Goal: Task Accomplishment & Management: Manage account settings

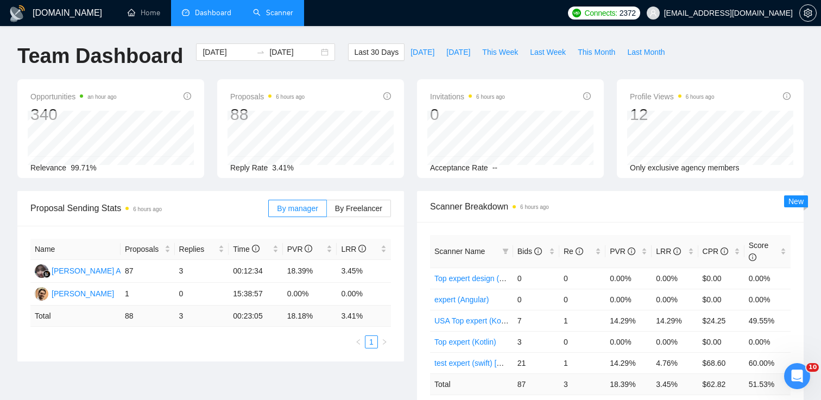
click at [279, 14] on link "Scanner" at bounding box center [273, 12] width 40 height 9
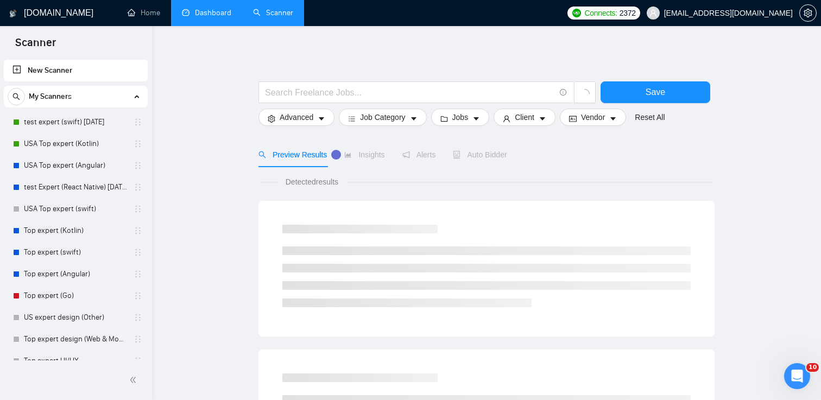
click at [197, 14] on link "Dashboard" at bounding box center [206, 12] width 49 height 9
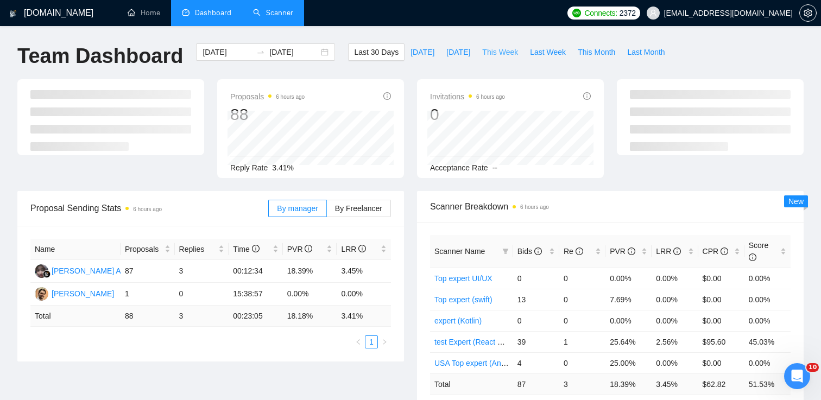
click at [505, 52] on span "This Week" at bounding box center [500, 52] width 36 height 12
type input "[DATE]"
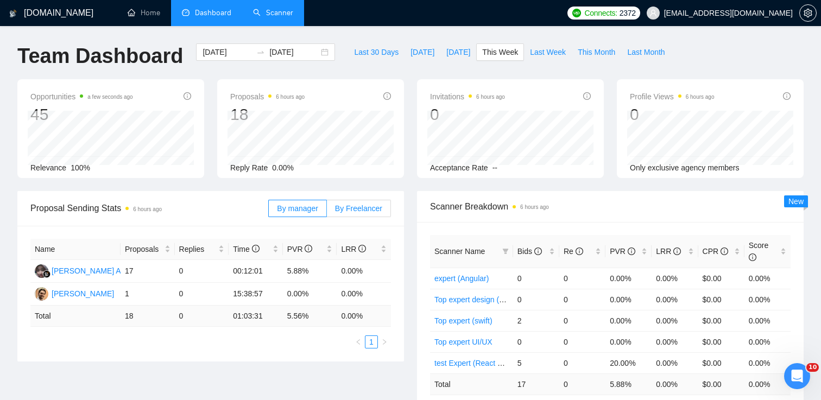
click at [351, 204] on span "By Freelancer" at bounding box center [358, 208] width 47 height 9
click at [327, 211] on input "By Freelancer" at bounding box center [327, 211] width 0 height 0
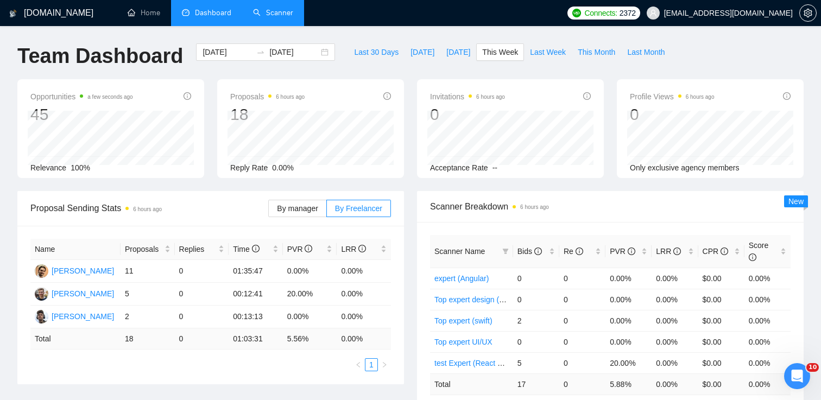
click at [267, 10] on link "Scanner" at bounding box center [273, 12] width 40 height 9
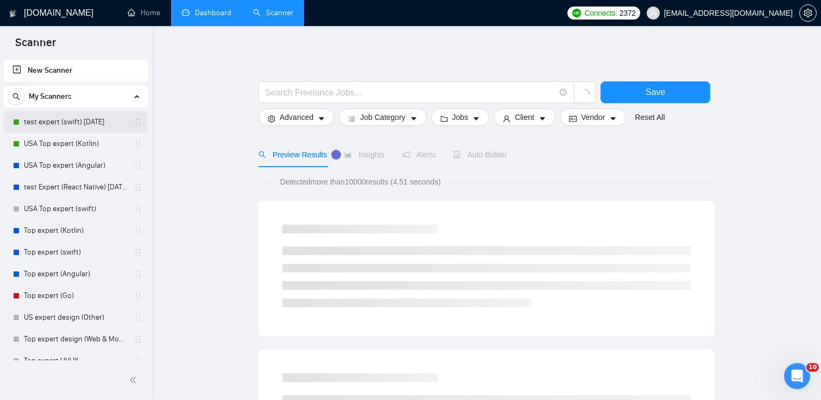
click at [80, 125] on link "test expert (swift) [DATE]" at bounding box center [75, 122] width 103 height 22
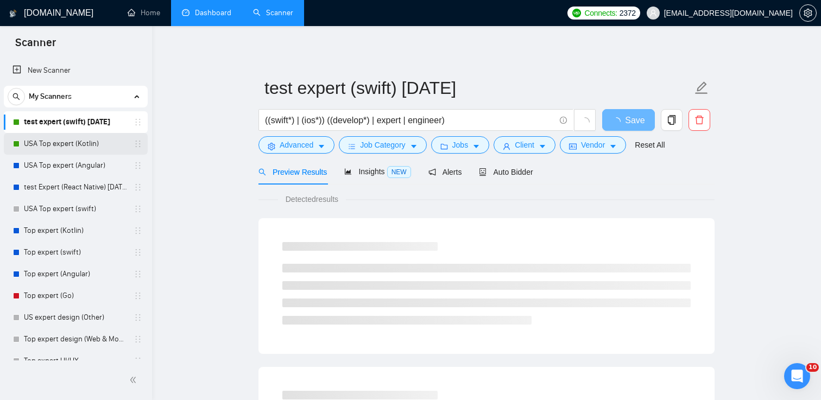
click at [77, 146] on link "USA Top expert (Kotlin)" at bounding box center [75, 144] width 103 height 22
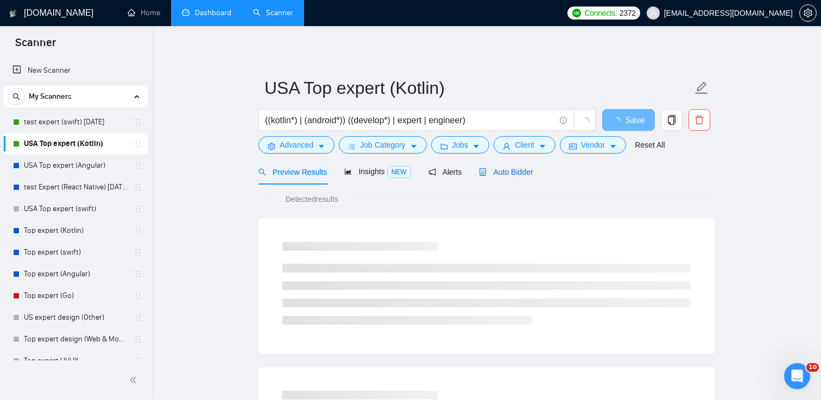
click at [502, 170] on span "Auto Bidder" at bounding box center [506, 172] width 54 height 9
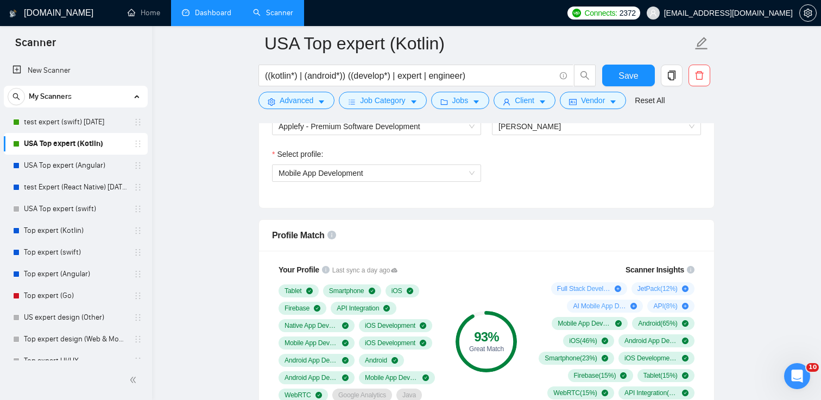
scroll to position [658, 0]
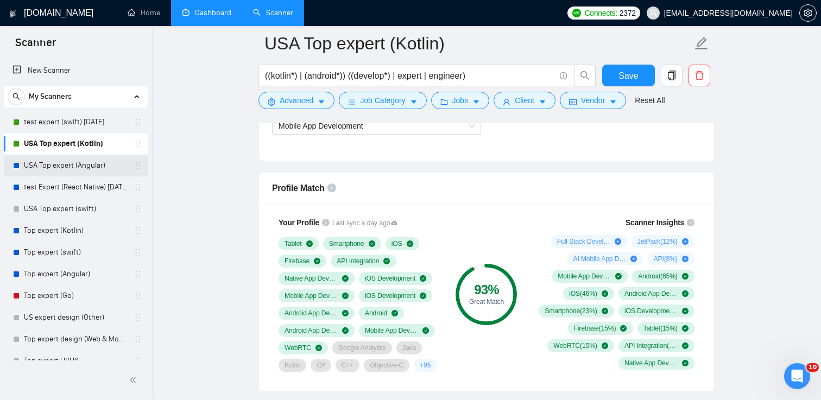
drag, startPoint x: 81, startPoint y: 166, endPoint x: 101, endPoint y: 166, distance: 20.1
click at [81, 166] on link "USA Top expert (Angular)" at bounding box center [75, 166] width 103 height 22
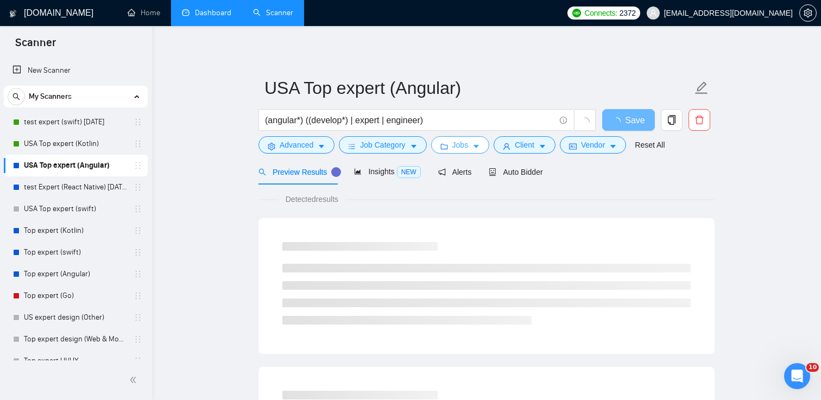
click at [469, 147] on span "Jobs" at bounding box center [461, 145] width 16 height 12
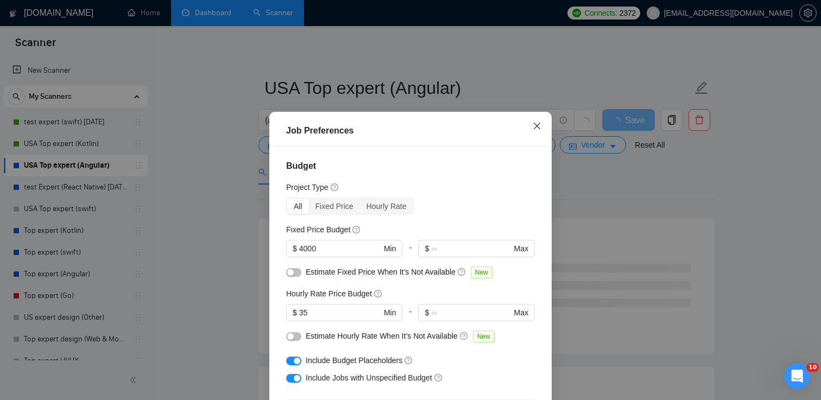
click at [536, 127] on icon "close" at bounding box center [537, 126] width 7 height 7
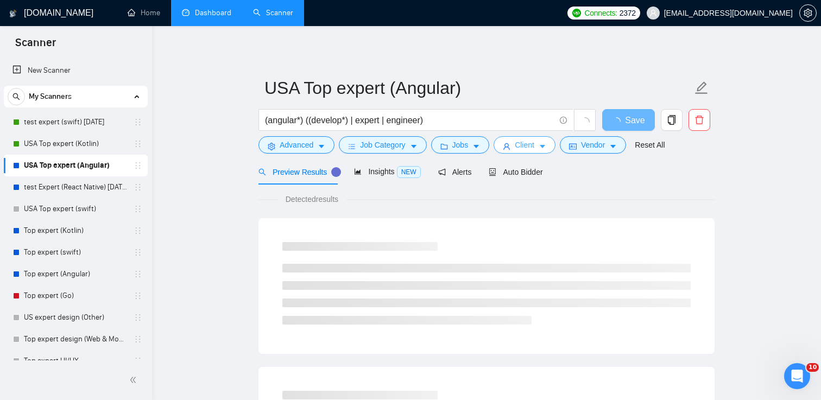
click at [526, 148] on span "Client" at bounding box center [525, 145] width 20 height 12
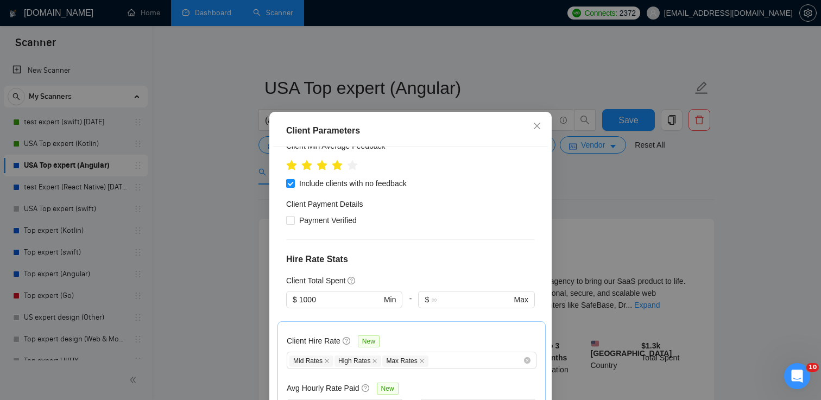
scroll to position [74, 0]
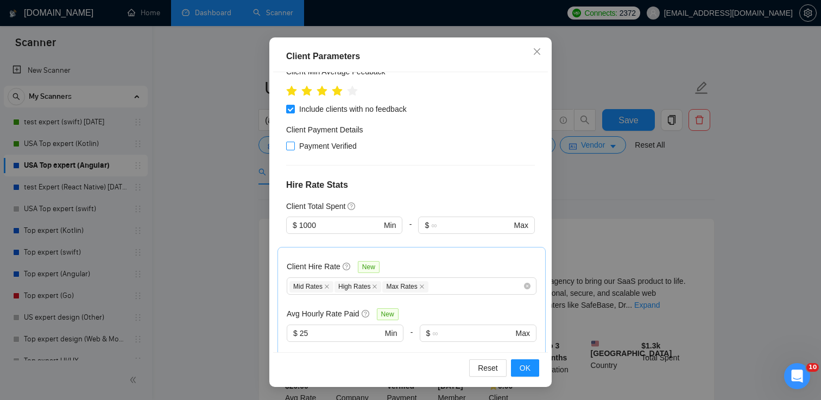
click at [291, 146] on input "Payment Verified" at bounding box center [290, 146] width 8 height 8
checkbox input "true"
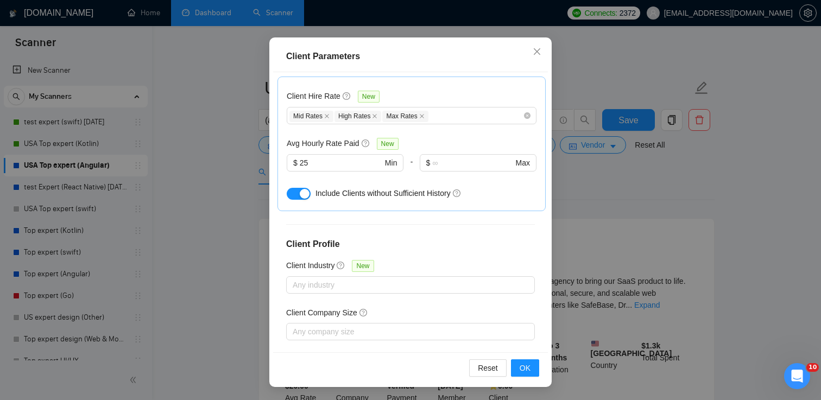
scroll to position [342, 0]
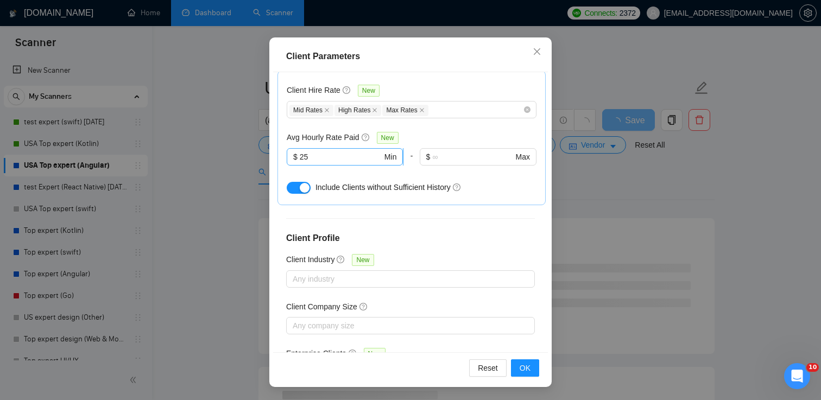
click at [335, 161] on input "25" at bounding box center [341, 157] width 83 height 12
type input "23"
click at [489, 213] on div "Client Location Include Client Countries [GEOGRAPHIC_DATA] Exclude Client Count…" at bounding box center [410, 212] width 275 height 280
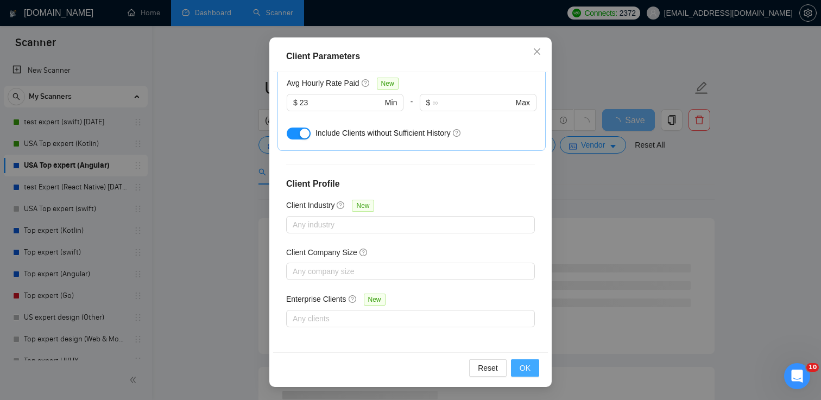
click at [528, 369] on span "OK" at bounding box center [525, 368] width 11 height 12
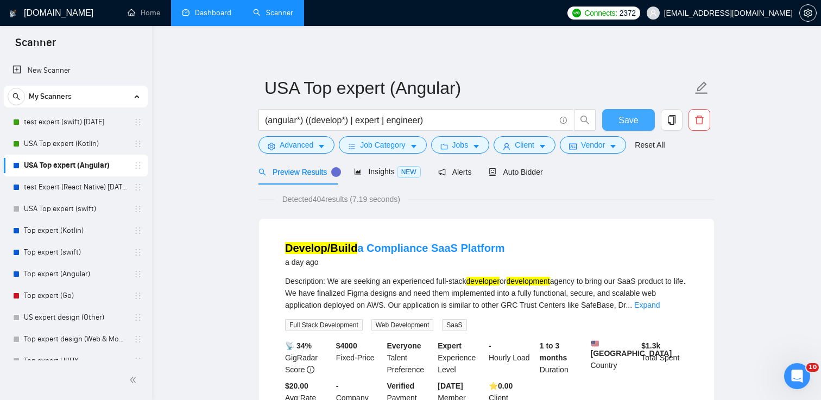
click at [625, 123] on span "Save" at bounding box center [629, 121] width 20 height 14
click at [517, 170] on span "Auto Bidder" at bounding box center [516, 172] width 54 height 9
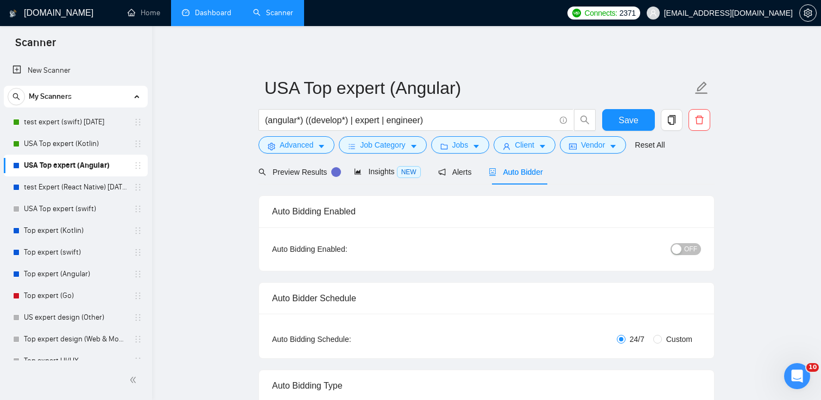
click at [694, 248] on span "OFF" at bounding box center [691, 249] width 13 height 12
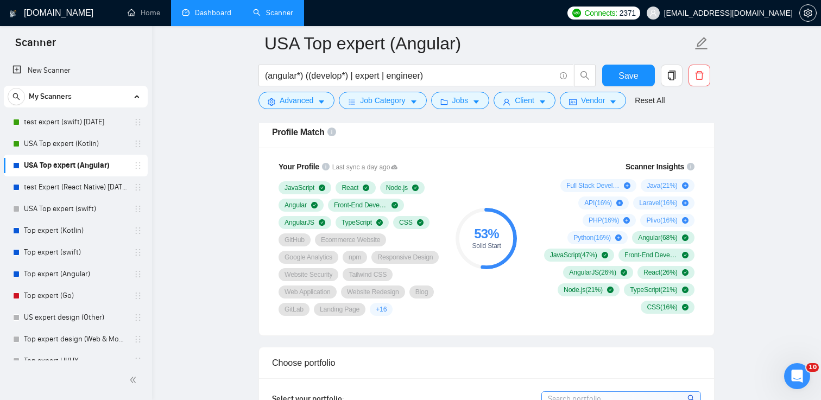
scroll to position [723, 0]
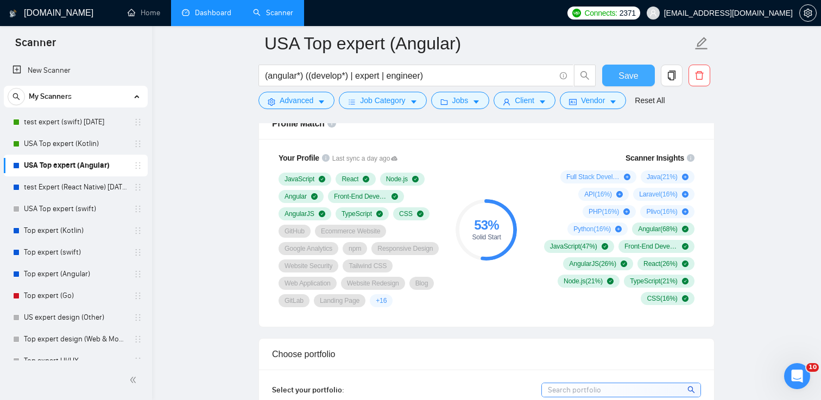
click at [633, 71] on span "Save" at bounding box center [629, 76] width 20 height 14
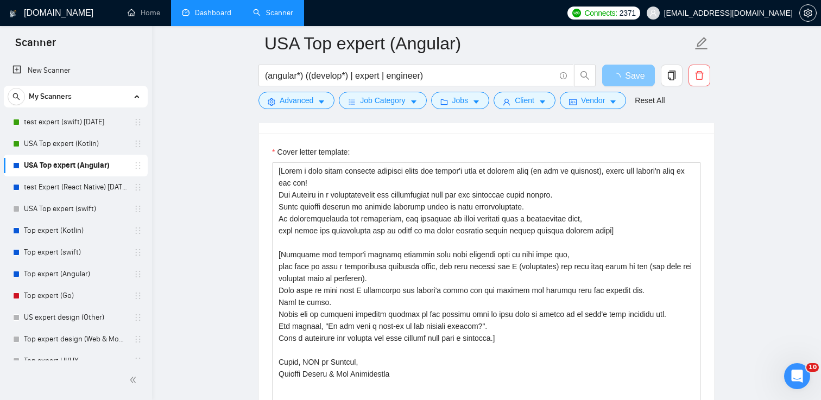
scroll to position [1167, 0]
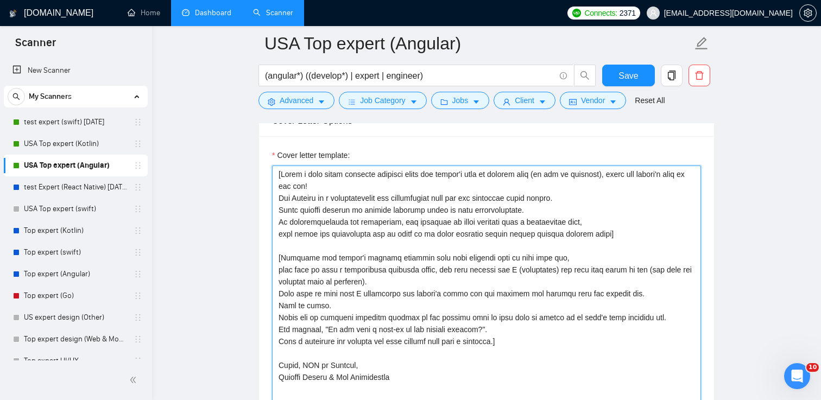
click at [278, 185] on textarea "Cover letter template:" at bounding box center [486, 288] width 429 height 244
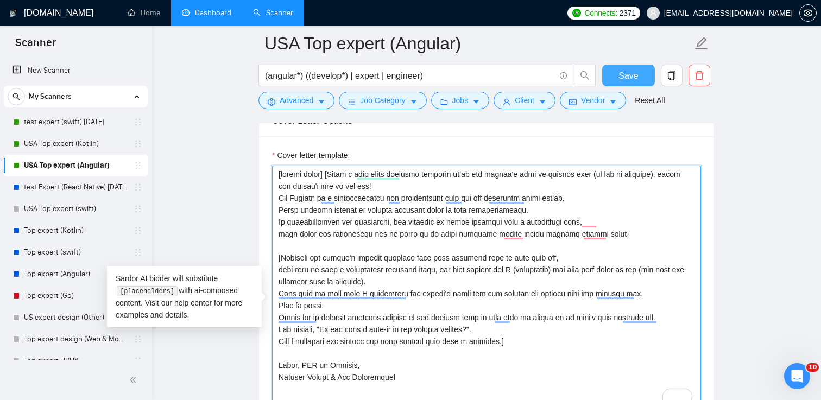
type textarea "[random emoji] [Write a very short personal greeting using the client's name or…"
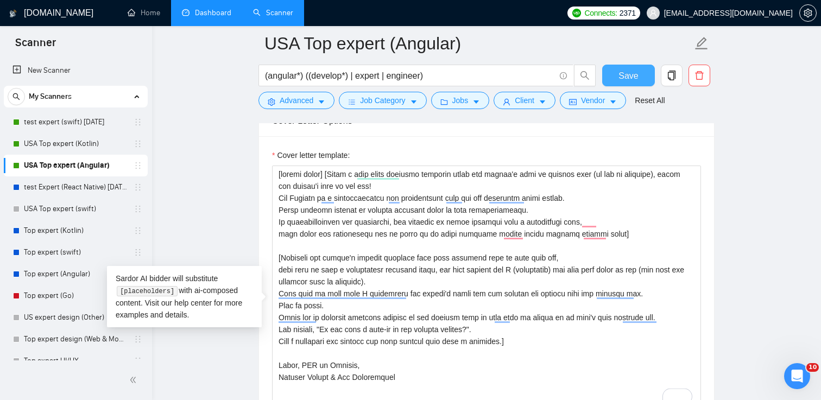
click at [626, 72] on span "Save" at bounding box center [629, 76] width 20 height 14
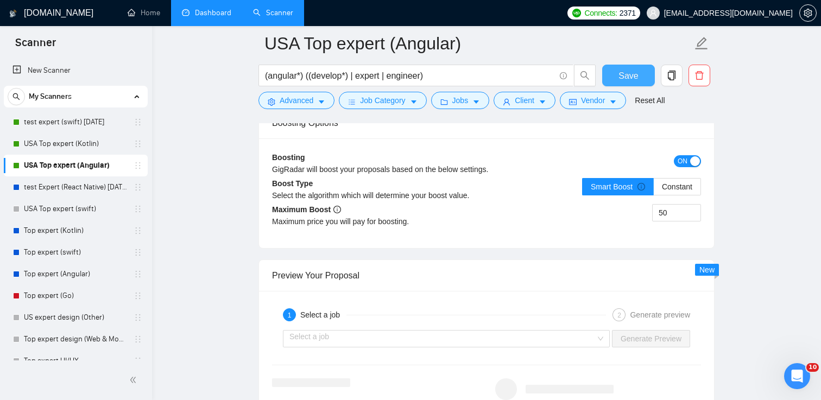
scroll to position [1925, 0]
click at [94, 148] on link "USA Top expert (Kotlin)" at bounding box center [75, 144] width 103 height 22
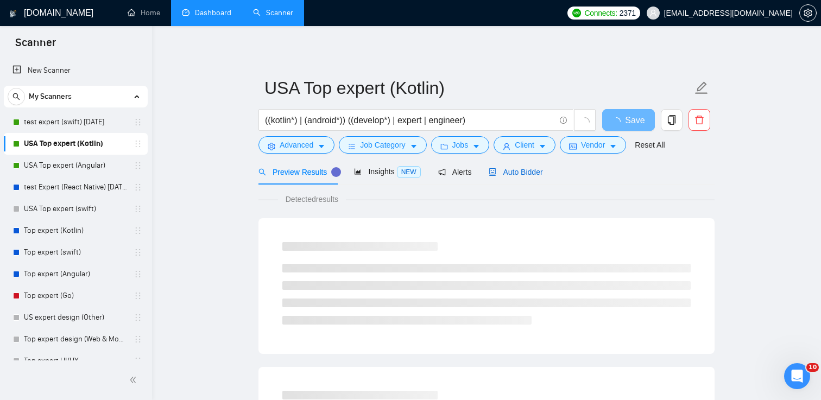
click at [497, 168] on icon "robot" at bounding box center [493, 172] width 7 height 8
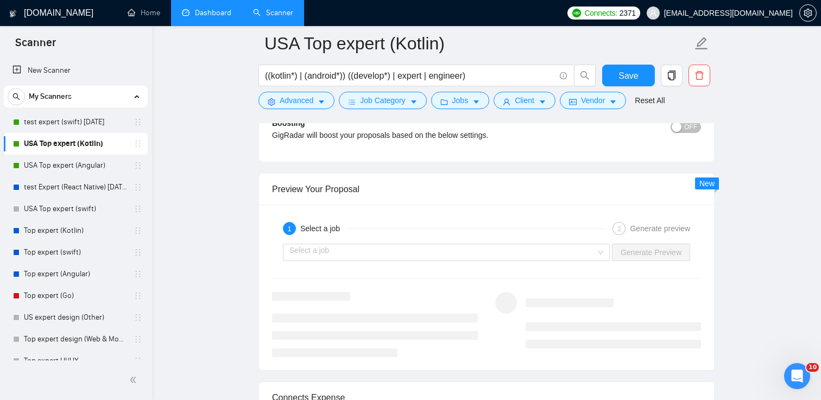
scroll to position [1965, 0]
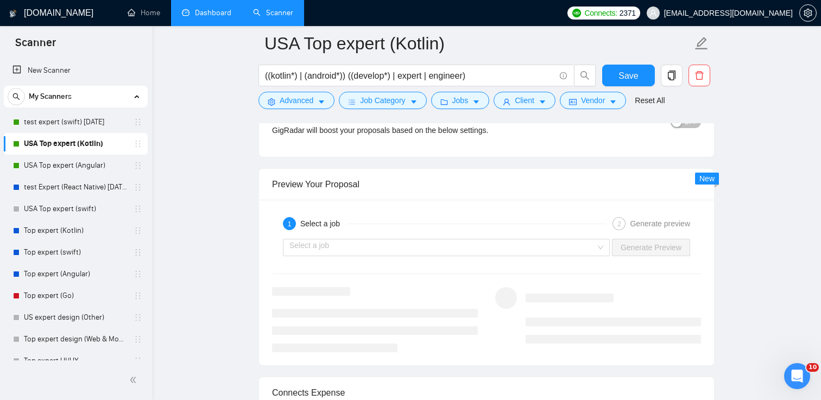
click at [688, 128] on span "OFF" at bounding box center [691, 122] width 13 height 12
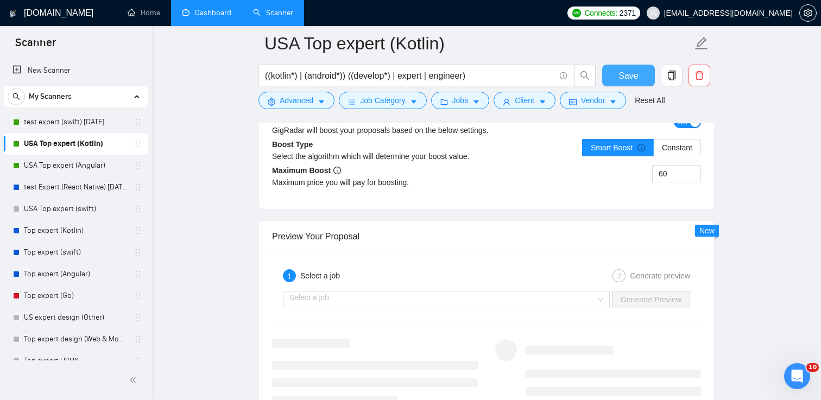
click at [616, 78] on button "Save" at bounding box center [629, 76] width 53 height 22
click at [57, 122] on link "test expert (swift) [DATE]" at bounding box center [75, 122] width 103 height 22
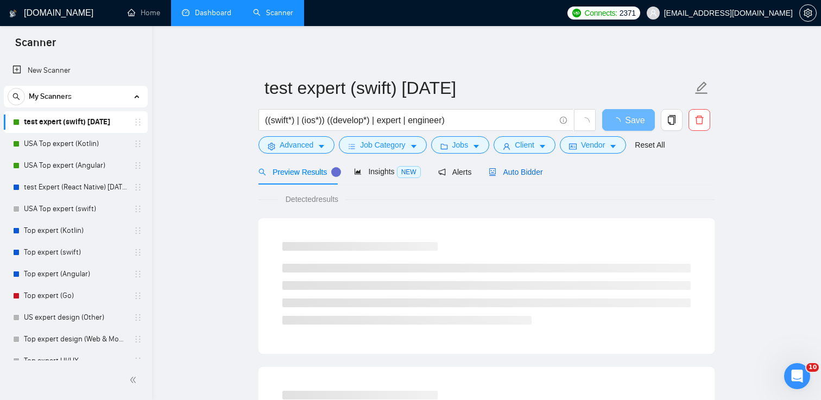
click at [513, 175] on span "Auto Bidder" at bounding box center [516, 172] width 54 height 9
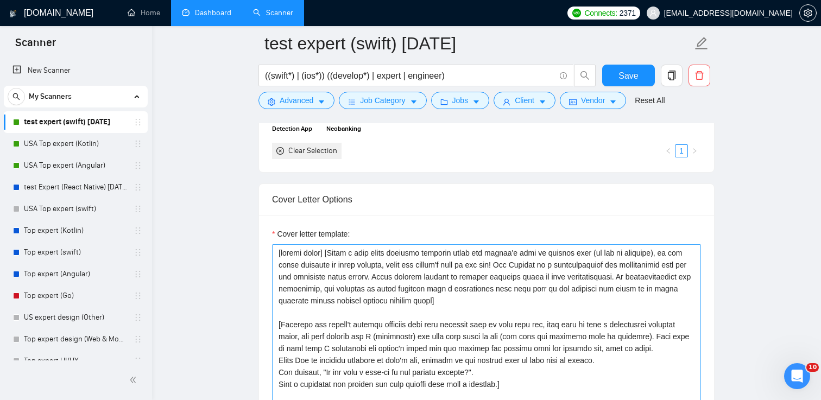
scroll to position [1111, 0]
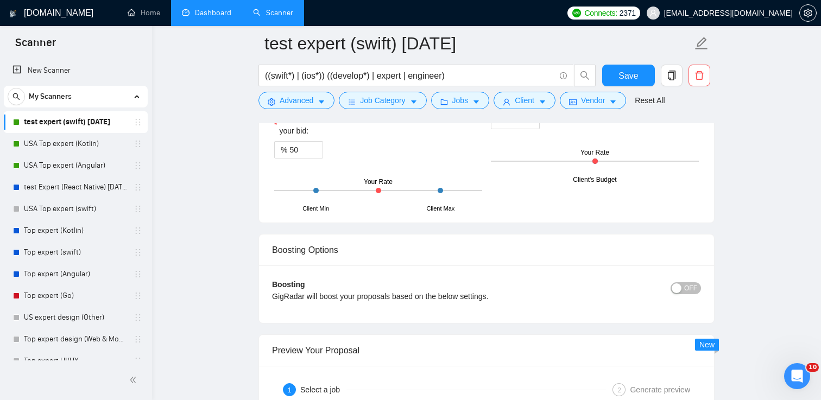
click at [692, 289] on span "OFF" at bounding box center [691, 289] width 13 height 12
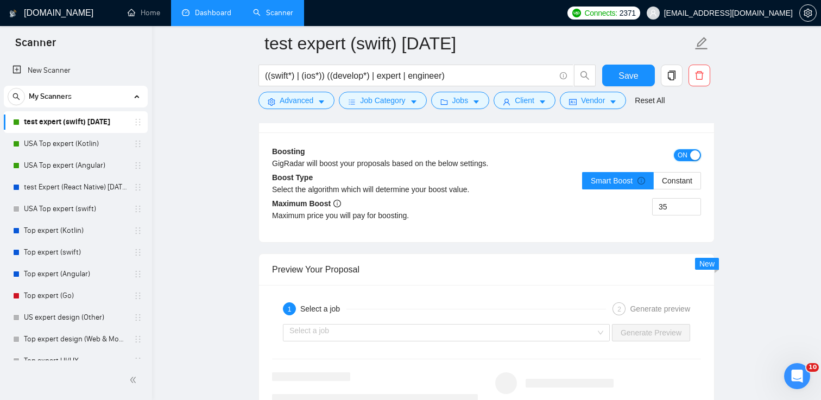
scroll to position [1990, 0]
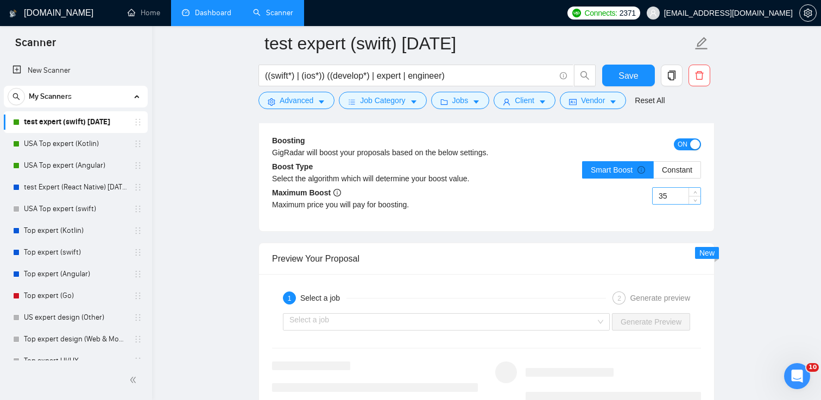
click at [679, 199] on input "35" at bounding box center [677, 196] width 48 height 16
type input "60"
click at [625, 71] on span "Save" at bounding box center [629, 76] width 20 height 14
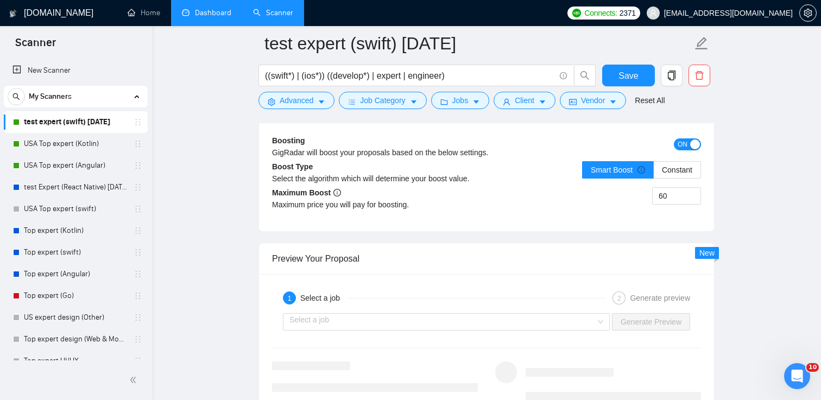
click at [198, 11] on link "Dashboard" at bounding box center [206, 12] width 49 height 9
